Goal: Task Accomplishment & Management: Manage account settings

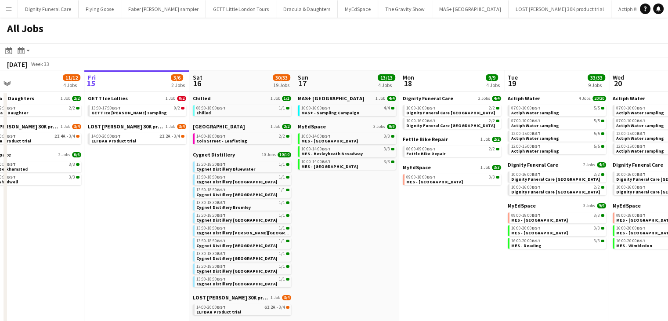
scroll to position [0, 228]
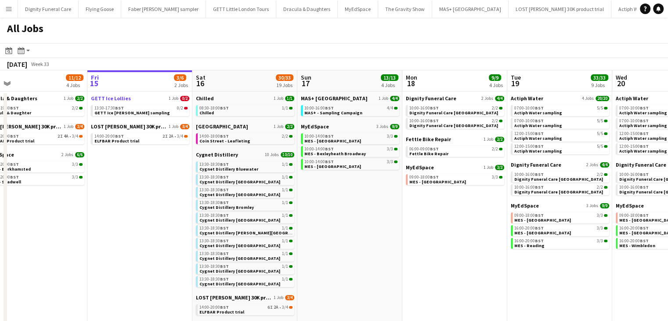
click at [117, 99] on span "GETT Ice Lollies" at bounding box center [111, 98] width 40 height 7
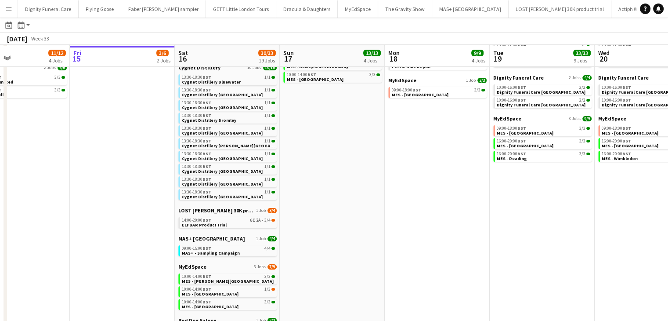
scroll to position [0, 0]
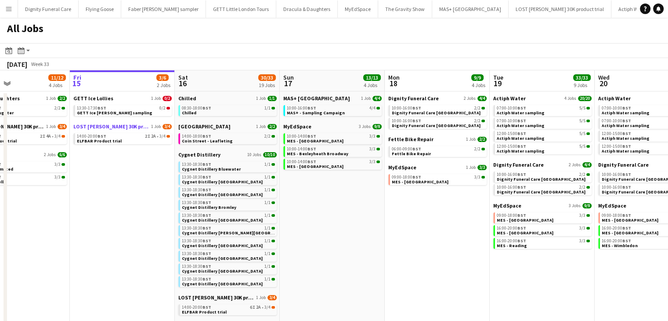
click at [129, 125] on span "LOST [PERSON_NAME] 30K product trial" at bounding box center [111, 126] width 76 height 7
click at [423, 98] on span "Dignity Funeral Care" at bounding box center [413, 98] width 51 height 7
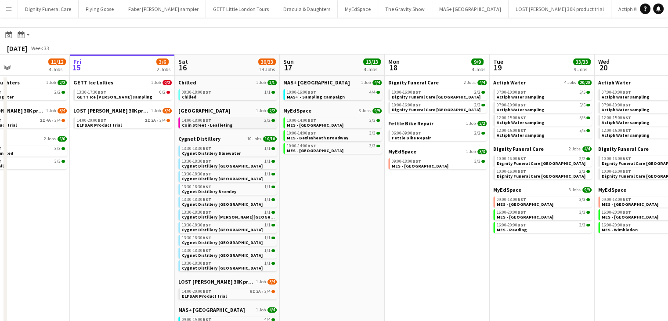
scroll to position [16, 0]
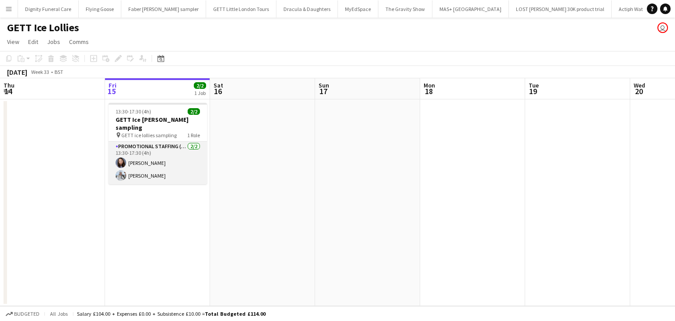
click at [141, 169] on app-card-role "Promotional Staffing (Sampling Staff) 2/2 13:30-17:30 (4h) Lucie Dolezal Iuliia…" at bounding box center [157, 162] width 98 height 43
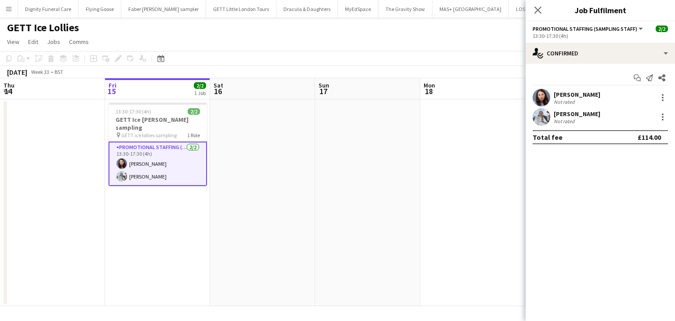
click at [381, 149] on app-date-cell at bounding box center [367, 202] width 105 height 206
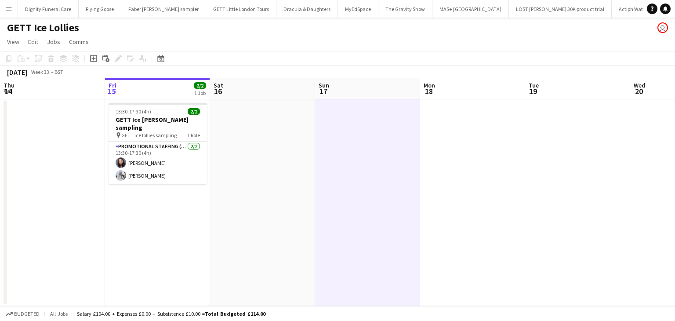
click at [381, 149] on app-date-cell at bounding box center [367, 202] width 105 height 206
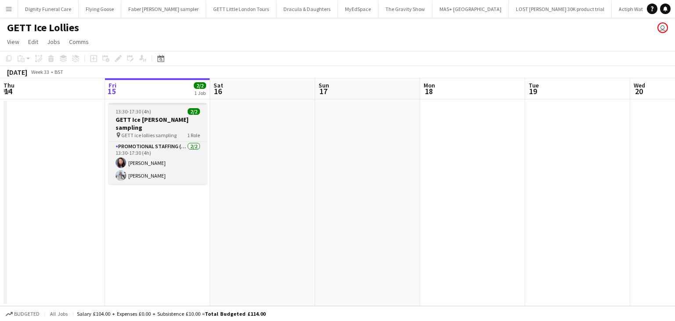
click at [148, 123] on h3 "GETT Ice [PERSON_NAME] sampling" at bounding box center [157, 124] width 98 height 16
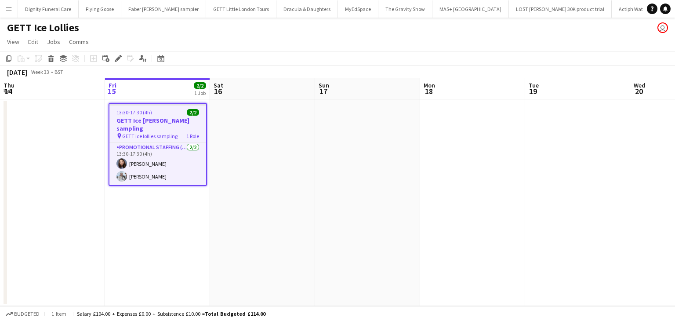
click at [151, 122] on h3 "GETT Ice [PERSON_NAME] sampling" at bounding box center [157, 124] width 97 height 16
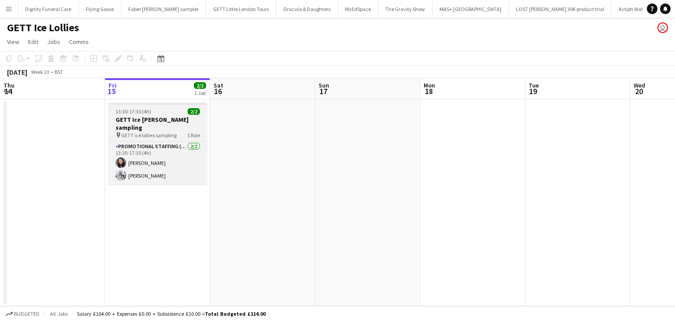
click at [151, 122] on h3 "GETT Ice [PERSON_NAME] sampling" at bounding box center [157, 124] width 98 height 16
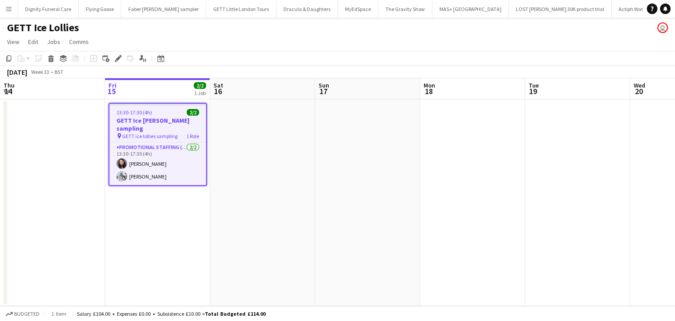
click at [151, 122] on h3 "GETT Ice [PERSON_NAME] sampling" at bounding box center [157, 124] width 97 height 16
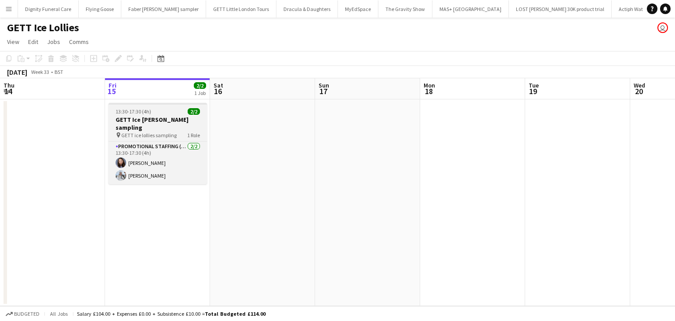
click at [151, 122] on h3 "GETT Ice [PERSON_NAME] sampling" at bounding box center [157, 124] width 98 height 16
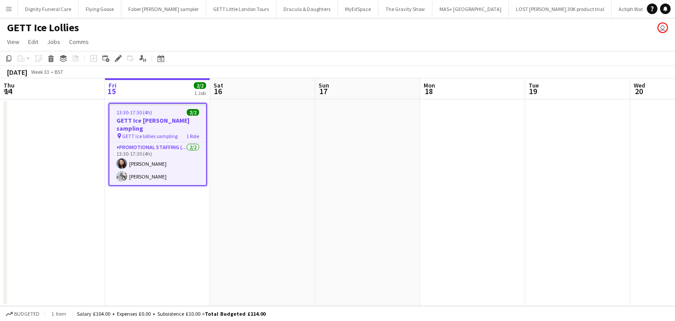
click at [134, 117] on h3 "GETT Ice [PERSON_NAME] sampling" at bounding box center [157, 124] width 97 height 16
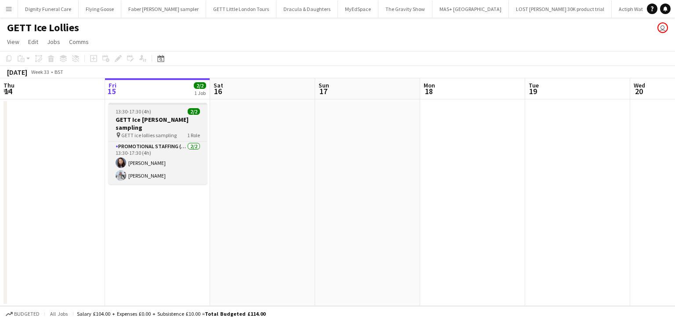
click at [134, 117] on h3 "GETT Ice [PERSON_NAME] sampling" at bounding box center [157, 124] width 98 height 16
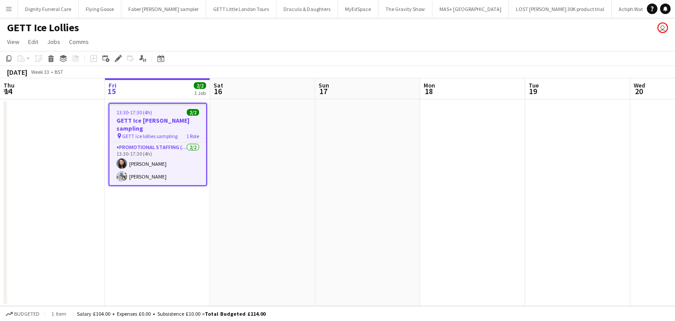
click at [134, 117] on h3 "GETT Ice [PERSON_NAME] sampling" at bounding box center [157, 124] width 97 height 16
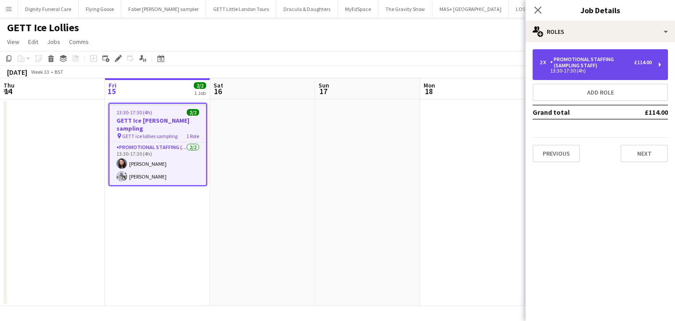
click at [557, 69] on div "13:30-17:30 (4h)" at bounding box center [595, 71] width 112 height 4
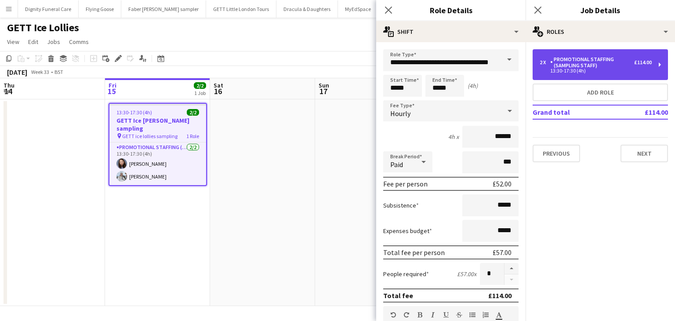
click at [589, 64] on div "Promotional Staffing (Sampling Staff)" at bounding box center [592, 62] width 84 height 12
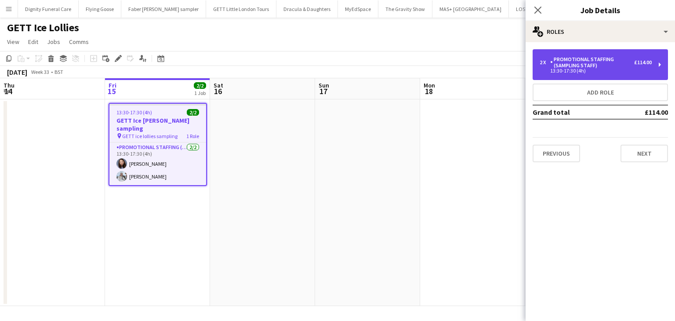
click at [589, 64] on div "Promotional Staffing (Sampling Staff)" at bounding box center [592, 62] width 84 height 12
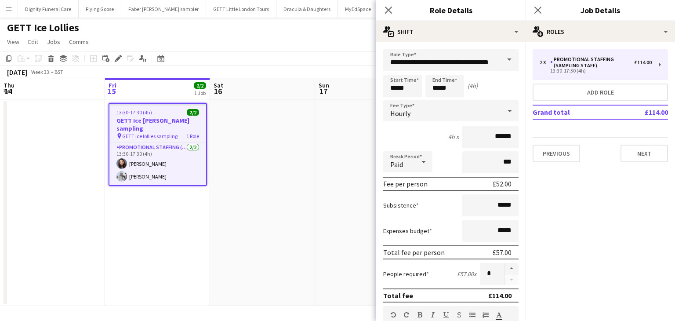
click at [294, 134] on app-date-cell at bounding box center [262, 202] width 105 height 206
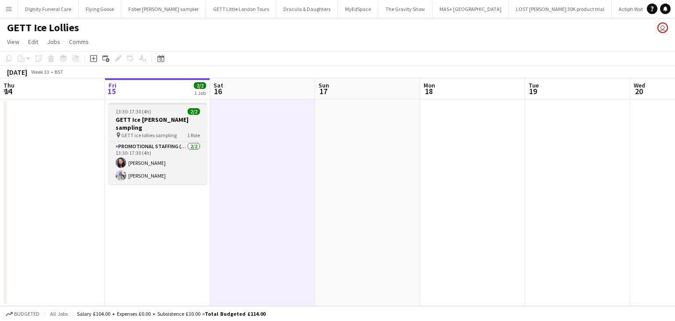
click at [150, 119] on h3 "GETT Ice [PERSON_NAME] sampling" at bounding box center [157, 124] width 98 height 16
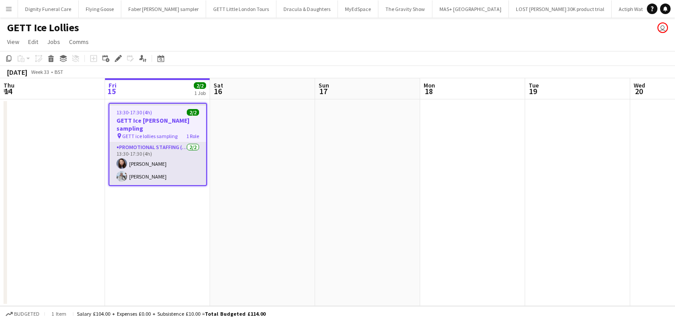
click at [150, 142] on app-card-role "Promotional Staffing (Sampling Staff) 2/2 13:30-17:30 (4h) Lucie Dolezal Iuliia…" at bounding box center [157, 163] width 97 height 43
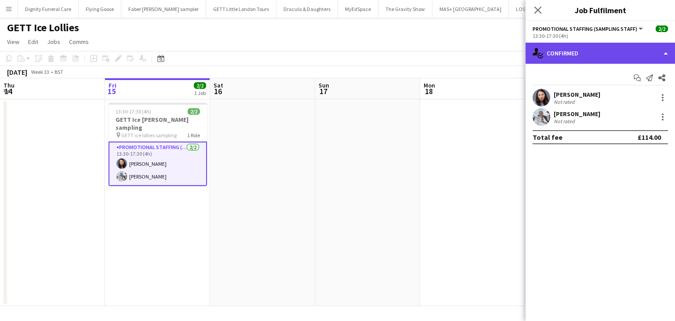
click at [584, 58] on div "single-neutral-actions-check-2 Confirmed" at bounding box center [599, 53] width 149 height 21
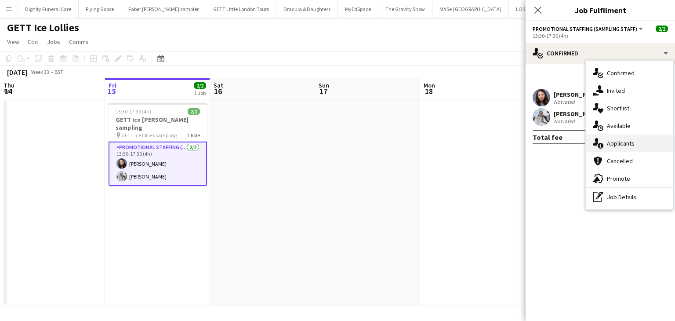
click at [622, 141] on div "single-neutral-actions-information Applicants" at bounding box center [628, 143] width 87 height 18
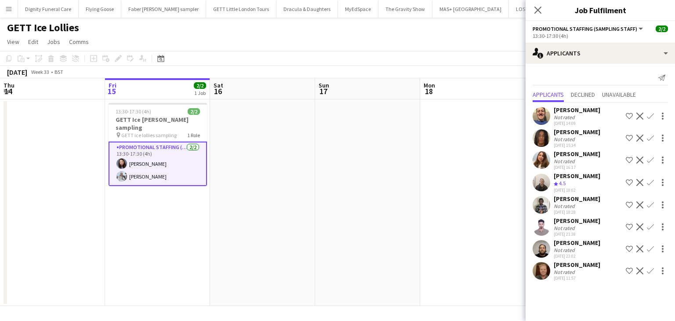
click at [565, 264] on div "Joel Doyle" at bounding box center [576, 264] width 47 height 8
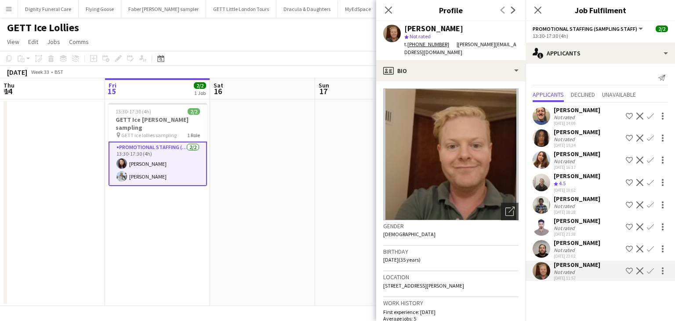
click at [336, 232] on app-date-cell at bounding box center [367, 202] width 105 height 206
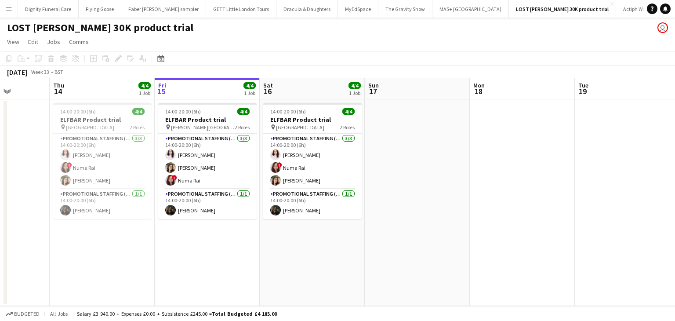
scroll to position [0, 264]
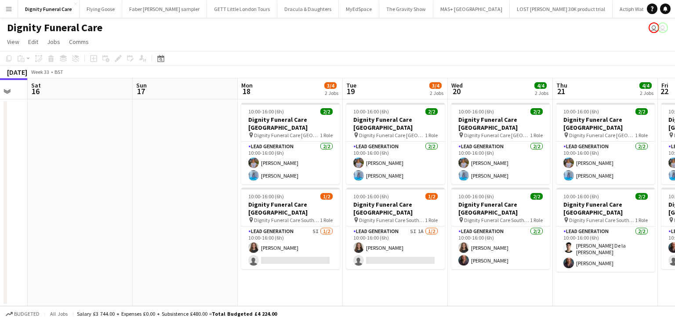
scroll to position [0, 393]
click at [312, 250] on app-card-role "Lead Generation 5I 1/2 10:00-16:00 (6h) Katie Mills single-neutral-actions" at bounding box center [290, 247] width 98 height 43
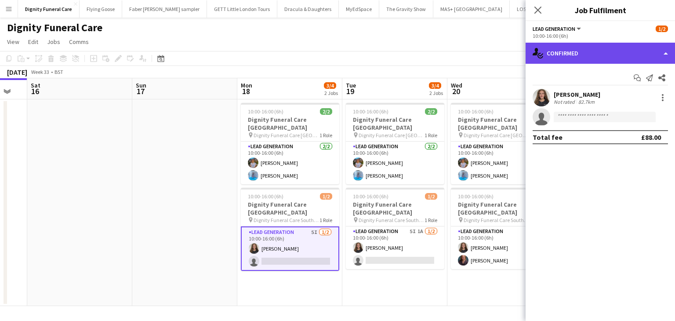
click at [589, 59] on div "single-neutral-actions-check-2 Confirmed" at bounding box center [599, 53] width 149 height 21
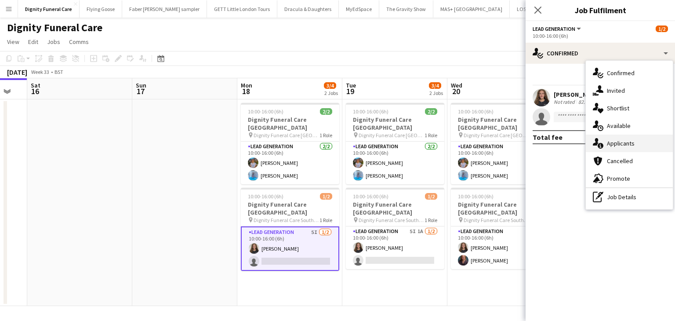
click at [625, 143] on div "single-neutral-actions-information Applicants" at bounding box center [628, 143] width 87 height 18
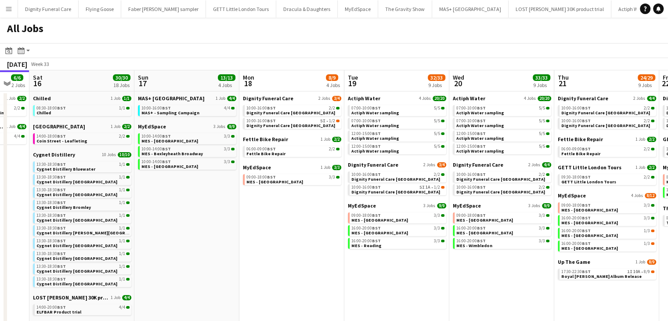
scroll to position [0, 391]
